Goal: Information Seeking & Learning: Learn about a topic

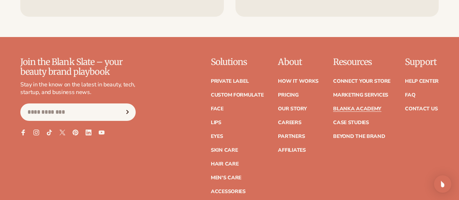
scroll to position [1344, 0]
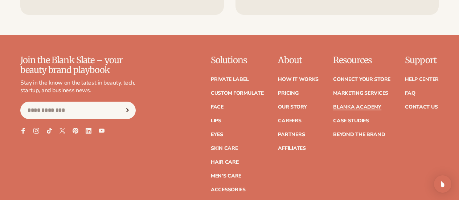
click at [333, 110] on link "Blanka Academy" at bounding box center [357, 107] width 48 height 5
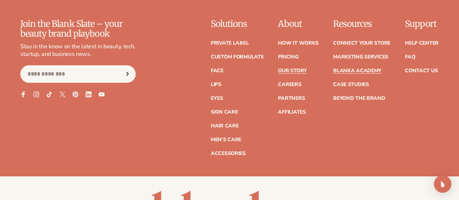
click at [278, 73] on link "Our Story" at bounding box center [292, 70] width 29 height 5
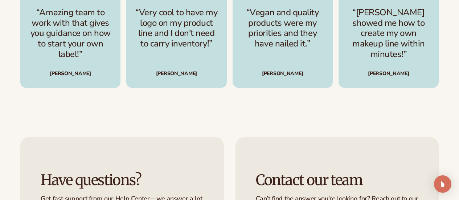
scroll to position [1852, 0]
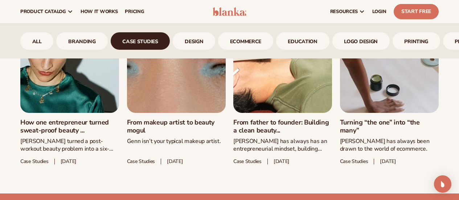
scroll to position [356, 0]
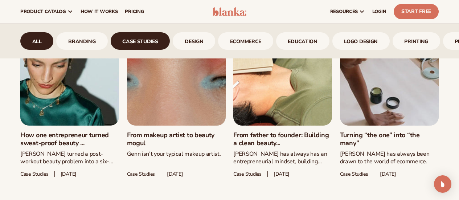
click at [33, 36] on link "All" at bounding box center [36, 40] width 33 height 17
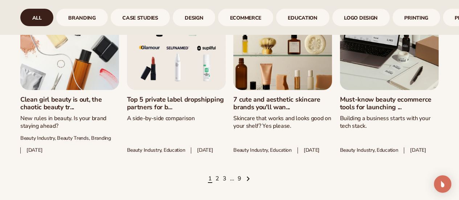
scroll to position [937, 0]
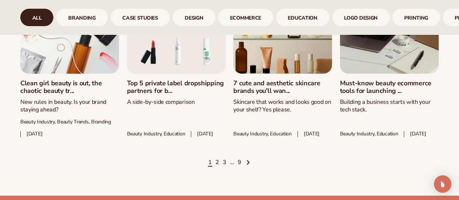
click at [400, 95] on link "Must-know beauty ecommerce tools for launching ..." at bounding box center [389, 88] width 99 height 16
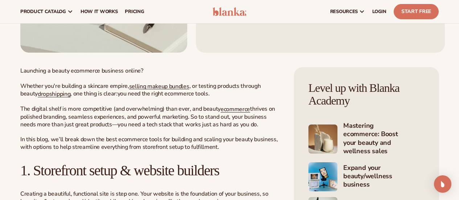
scroll to position [182, 0]
